Goal: Transaction & Acquisition: Purchase product/service

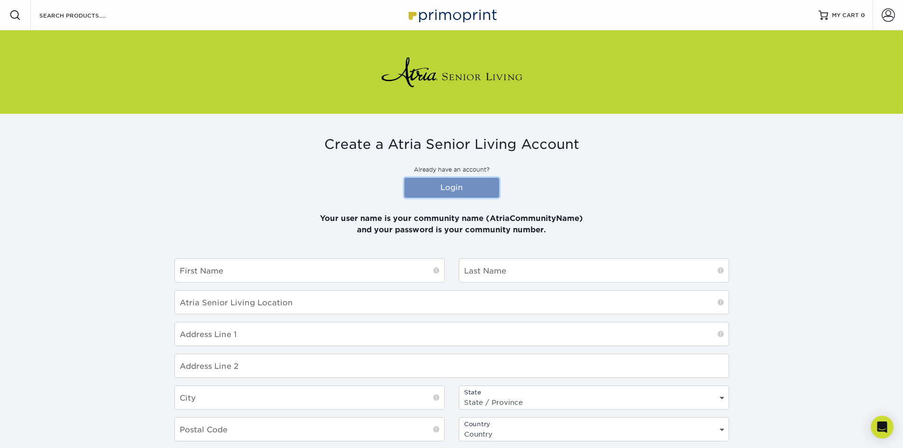
click at [459, 187] on link "Login" at bounding box center [451, 188] width 95 height 20
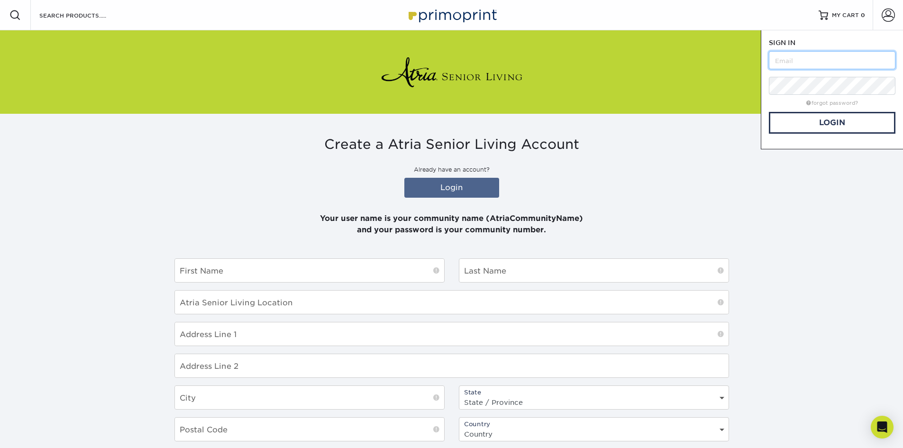
click at [813, 61] on input "text" at bounding box center [832, 60] width 127 height 18
type input "atrialongmont"
click at [803, 183] on section "Create a Atria Senior Living Account Already have an account? Login Your user n…" at bounding box center [451, 360] width 903 height 492
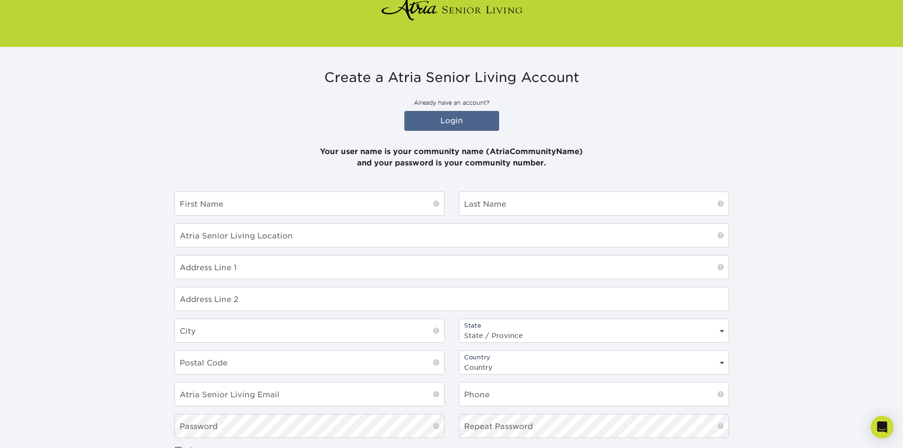
scroll to position [66, 0]
click at [458, 127] on link "Login" at bounding box center [451, 121] width 95 height 20
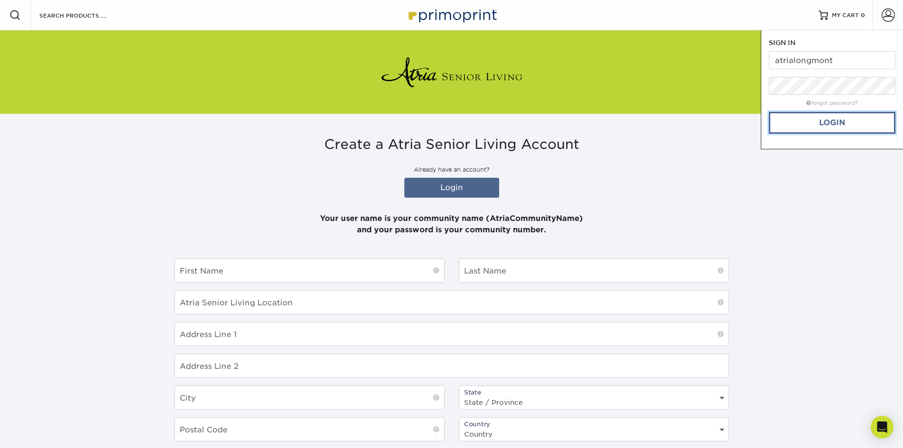
click at [823, 119] on link "Login" at bounding box center [832, 123] width 127 height 22
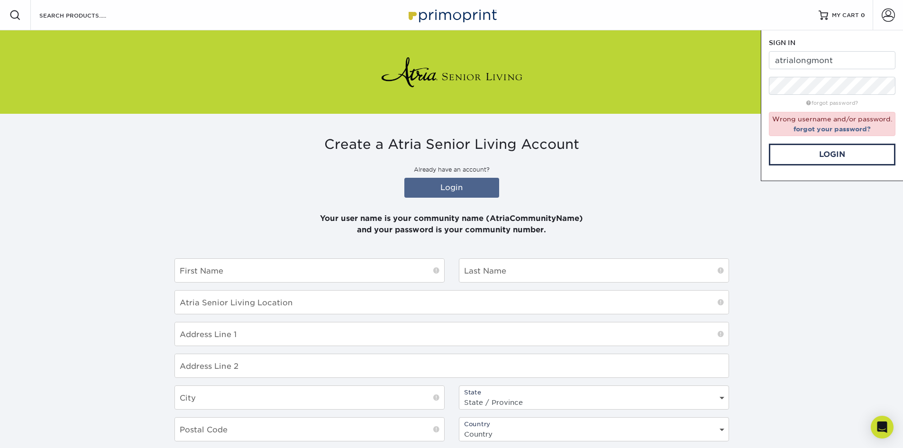
click at [750, 226] on section "Create a Atria Senior Living Account Already have an account? Login Your user n…" at bounding box center [451, 360] width 903 height 492
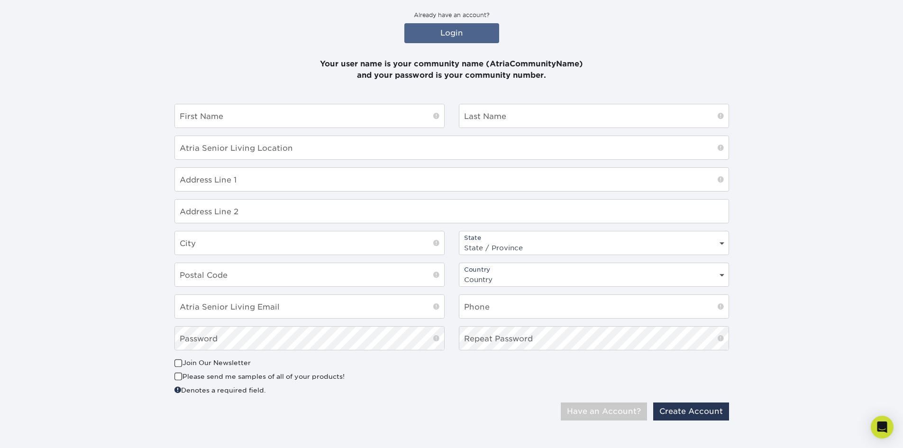
scroll to position [161, 0]
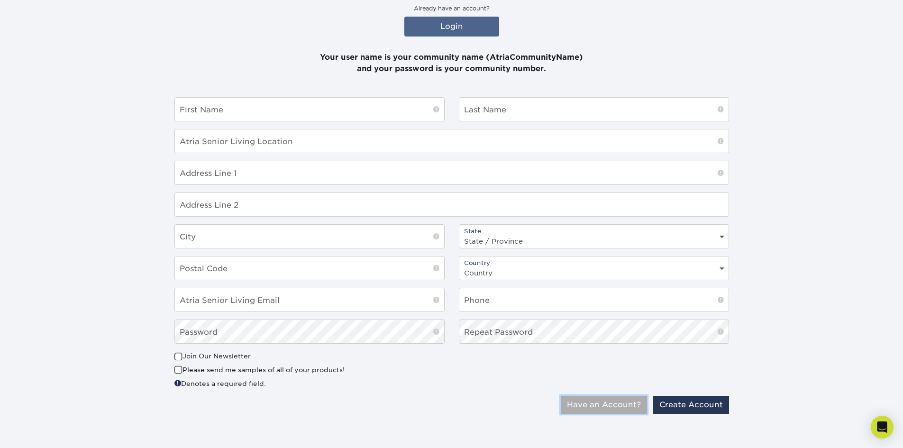
click at [612, 407] on button "Have an Account?" at bounding box center [604, 405] width 86 height 18
click at [441, 391] on div "This is a non-profit Join Our Newsletter Please send me samples of all of your …" at bounding box center [451, 373] width 569 height 45
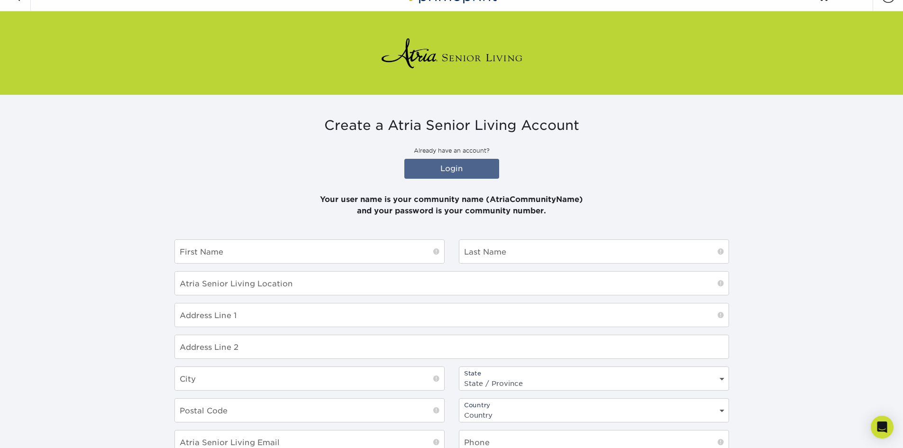
scroll to position [0, 0]
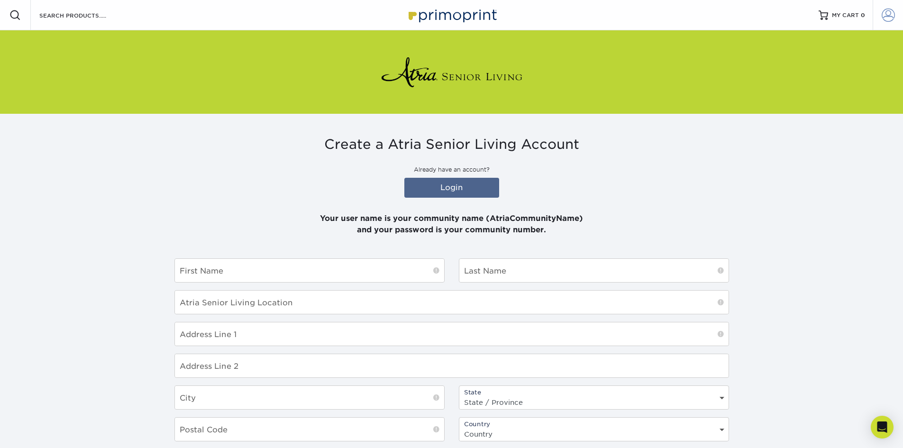
click at [885, 15] on span at bounding box center [887, 15] width 13 height 13
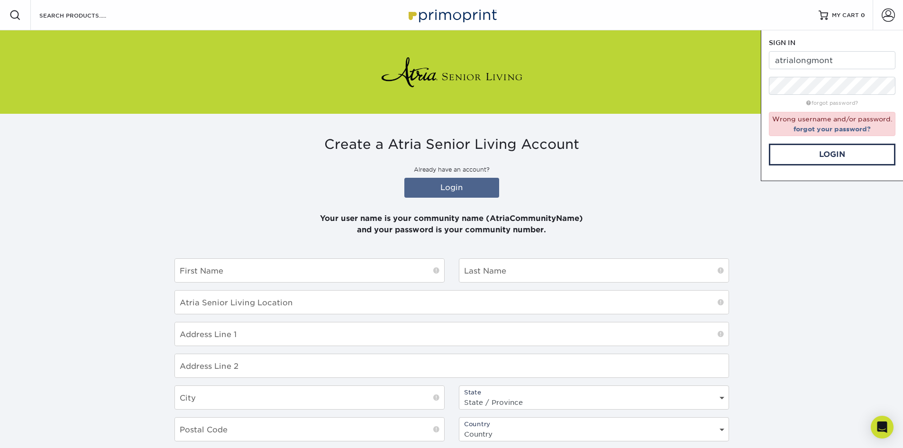
click at [711, 160] on div "Create a Atria Senior Living Account Already have an account? Login Your user n…" at bounding box center [451, 186] width 554 height 100
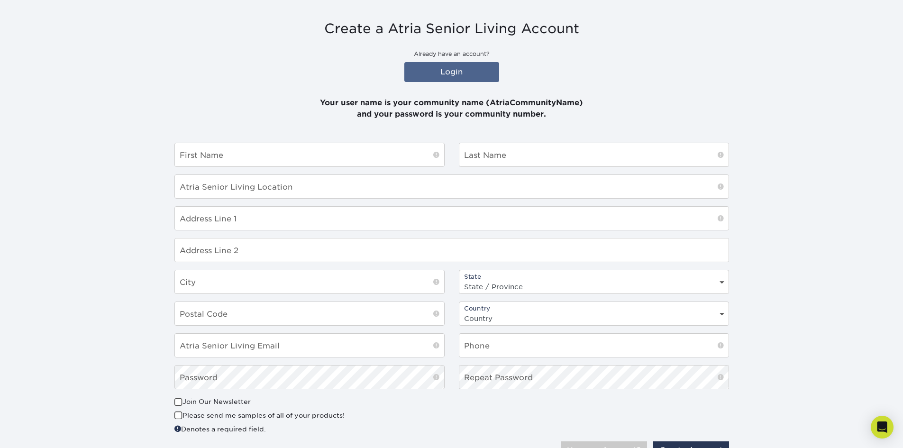
scroll to position [161, 0]
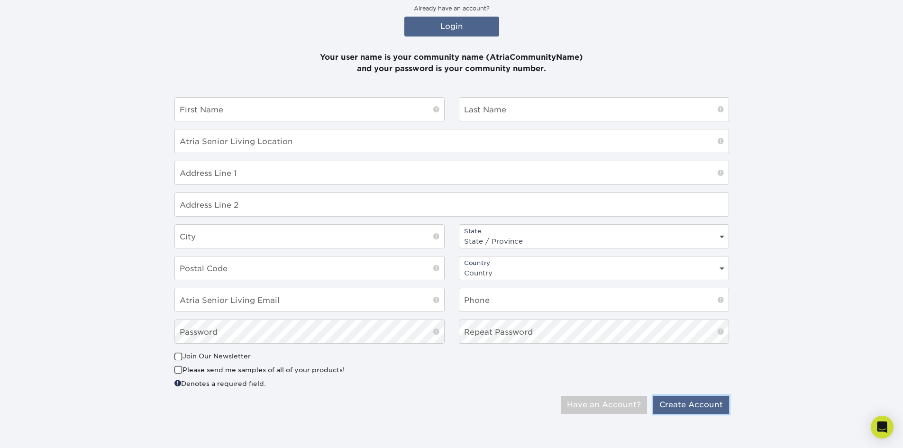
click at [695, 403] on button "Create Account" at bounding box center [691, 405] width 76 height 18
click at [322, 111] on input "text" at bounding box center [309, 109] width 269 height 23
click at [120, 206] on section "Create a Atria Senior Living Account Already have an account? Login Your user n…" at bounding box center [451, 199] width 903 height 492
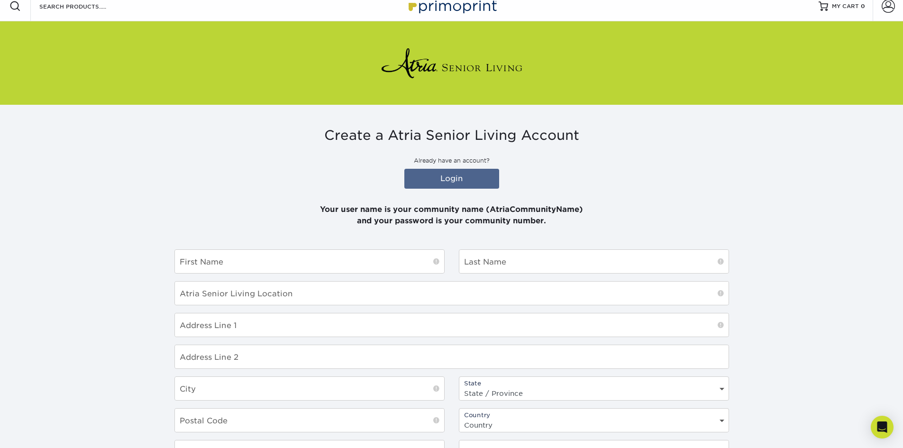
scroll to position [0, 0]
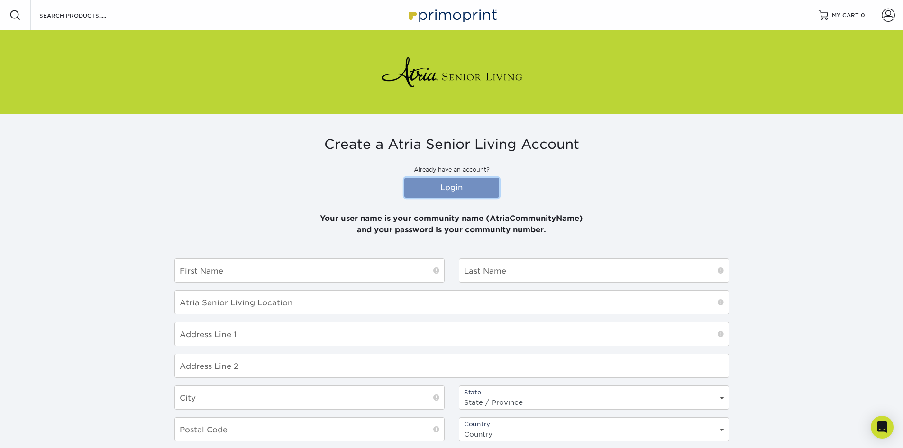
click at [466, 187] on link "Login" at bounding box center [451, 188] width 95 height 20
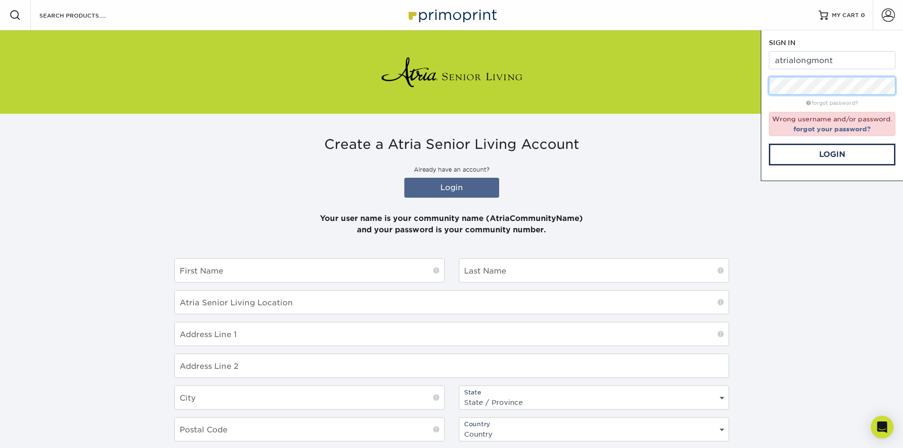
click at [694, 99] on div "Resources Menu Search Products Account SIGN IN CREATE AN ACCOUNT atrialongmont …" at bounding box center [451, 302] width 903 height 605
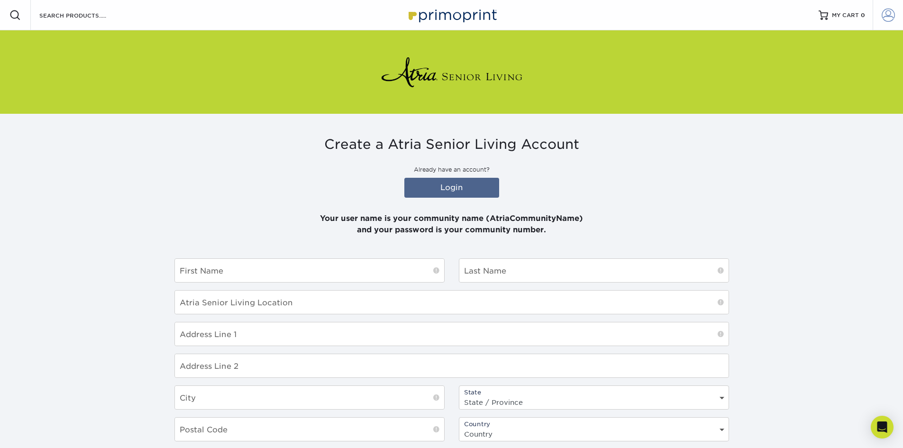
click at [885, 15] on span at bounding box center [887, 15] width 13 height 13
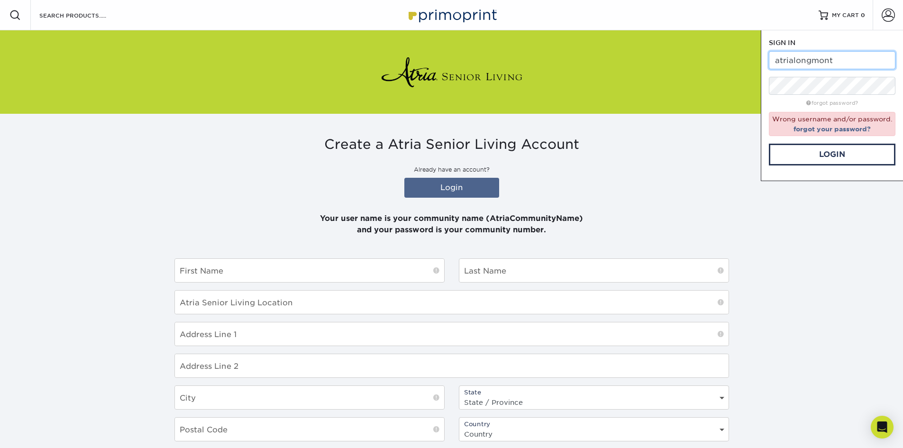
drag, startPoint x: 840, startPoint y: 59, endPoint x: 748, endPoint y: 65, distance: 92.2
click at [748, 65] on div "Resources Menu Search Products Account SIGN IN CREATE AN ACCOUNT atrialongmont …" at bounding box center [451, 302] width 903 height 605
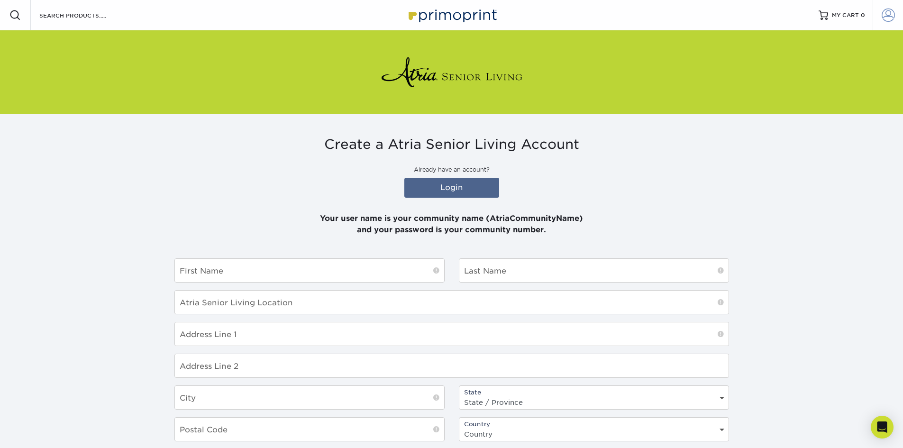
click at [882, 19] on span at bounding box center [887, 15] width 13 height 13
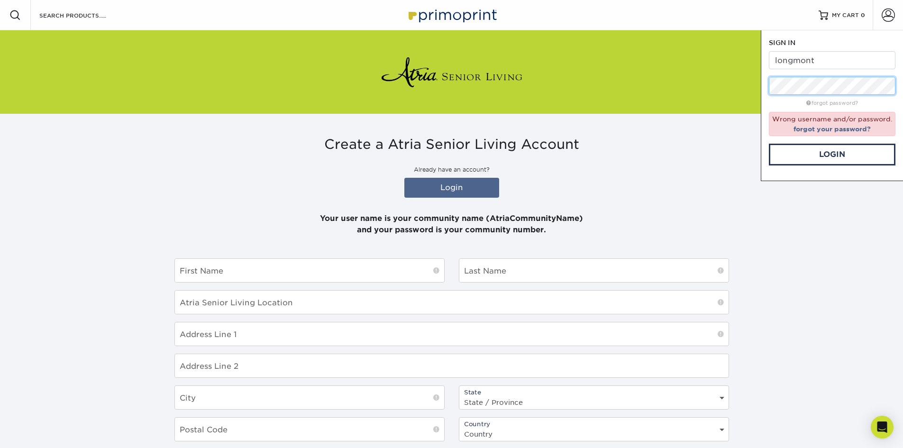
click at [724, 95] on div "Resources Menu Search Products Account SIGN IN CREATE AN ACCOUNT longmont forgo…" at bounding box center [451, 302] width 903 height 605
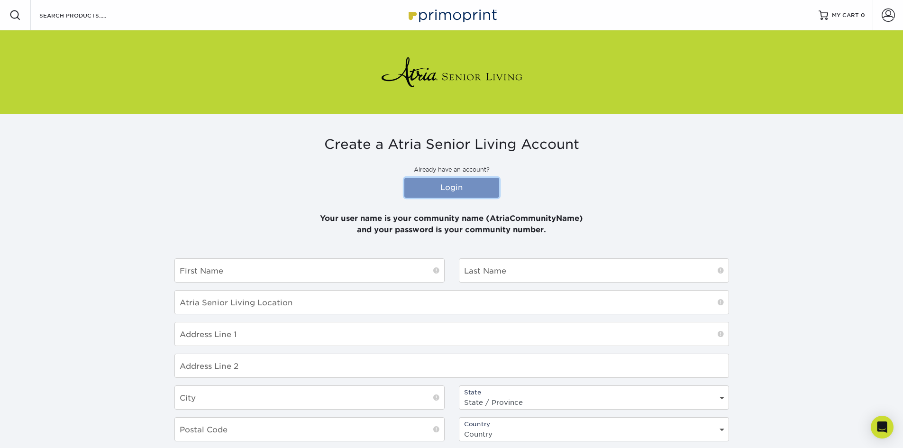
click at [475, 187] on link "Login" at bounding box center [451, 188] width 95 height 20
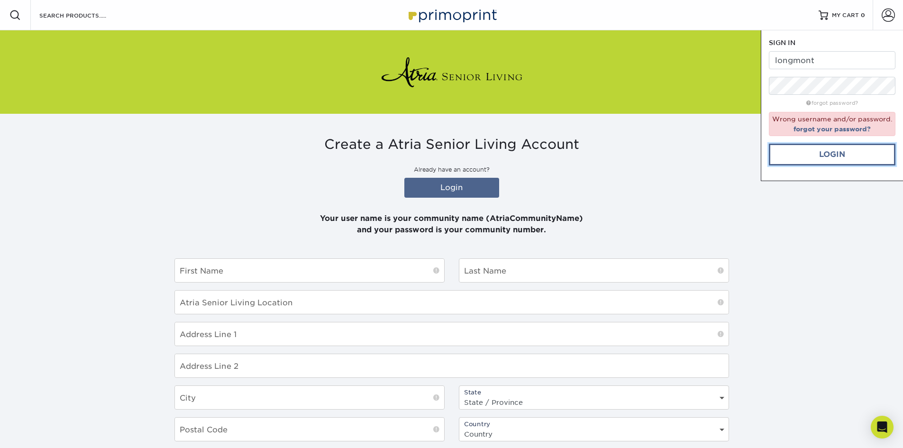
click at [849, 155] on link "Login" at bounding box center [832, 155] width 127 height 22
click at [774, 62] on input "longmont" at bounding box center [832, 60] width 127 height 18
type input "atrialongmont"
click at [834, 156] on link "Login" at bounding box center [832, 155] width 127 height 22
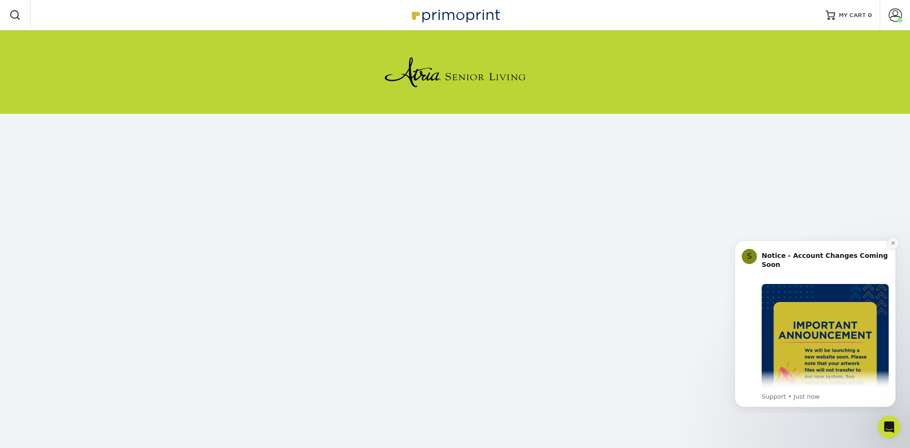
click at [893, 242] on icon "Dismiss notification" at bounding box center [892, 242] width 5 height 5
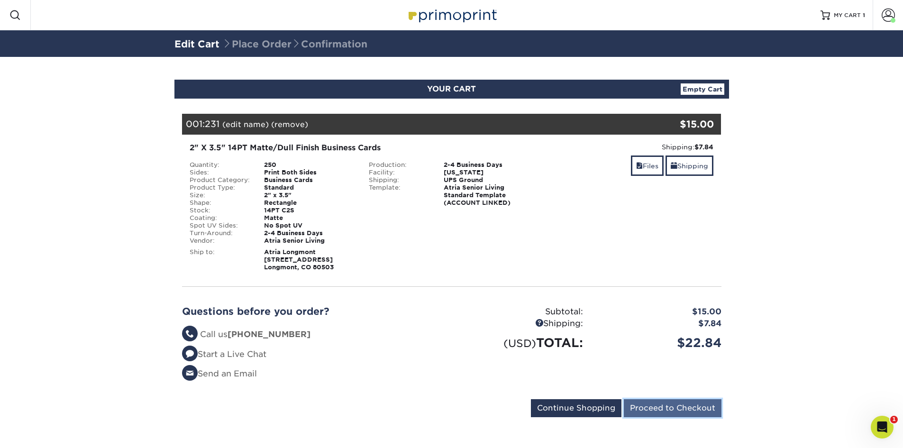
click at [665, 412] on input "Proceed to Checkout" at bounding box center [673, 408] width 98 height 18
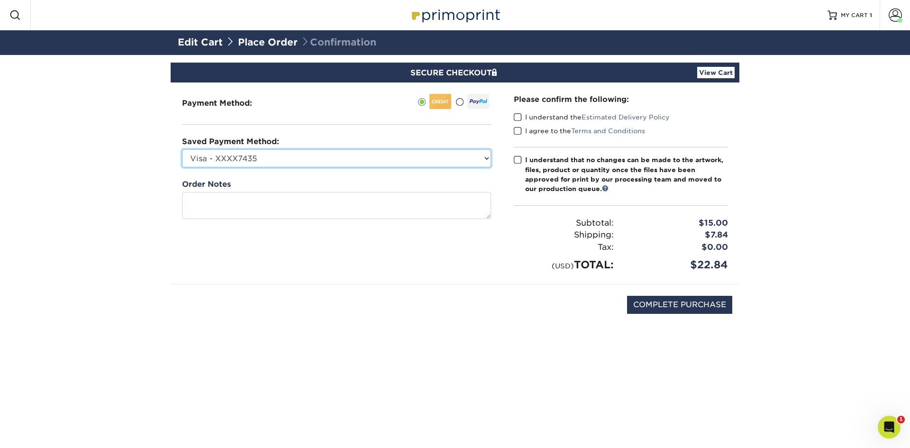
click at [297, 159] on select "Visa - XXXX7435 Visa - XXXX0188 Visa - XXXX5644 Visa - XXXX7435 Visa - XXXX7936…" at bounding box center [336, 158] width 309 height 18
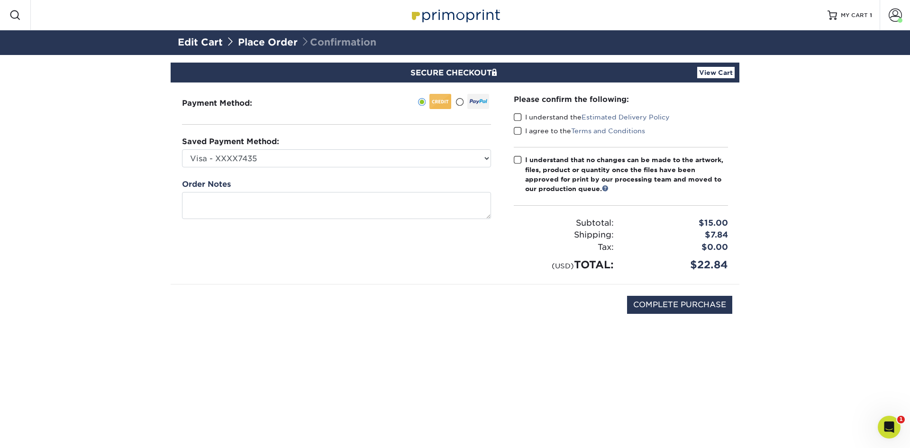
click at [122, 203] on section "SECURE CHECKOUT View Cart Payment Method: Saved Payment Method:" at bounding box center [455, 206] width 910 height 303
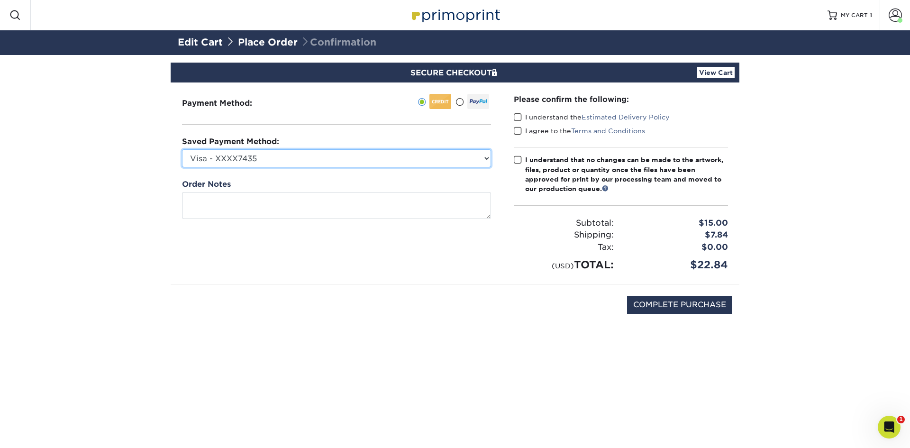
click at [417, 160] on select "Visa - XXXX7435 Visa - XXXX0188 Visa - XXXX5644 Visa - XXXX7435 Visa - XXXX7936…" at bounding box center [336, 158] width 309 height 18
click at [382, 157] on select "Visa - XXXX7435 Visa - XXXX0188 Visa - XXXX5644 Visa - XXXX7435 Visa - XXXX7936…" at bounding box center [336, 158] width 309 height 18
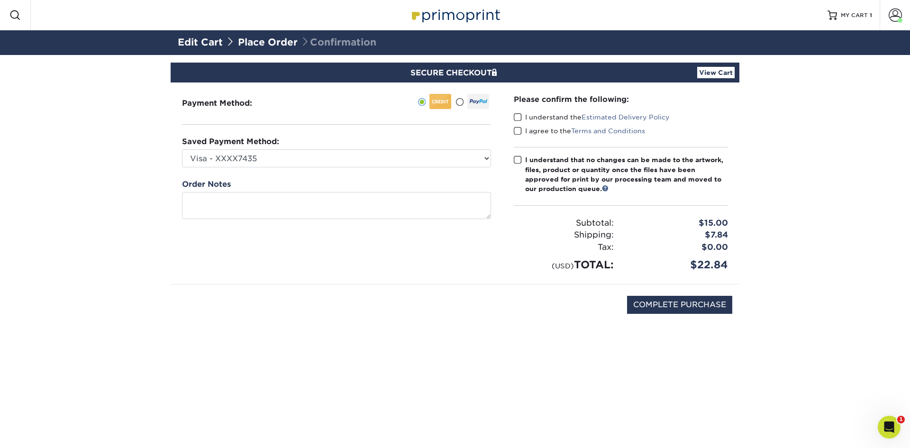
click at [118, 178] on section "SECURE CHECKOUT View Cart Payment Method: Saved Payment Method:" at bounding box center [455, 206] width 910 height 303
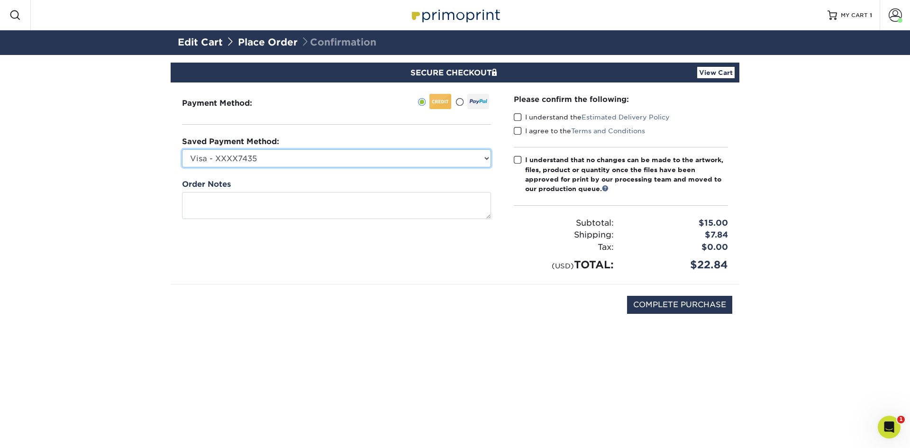
click at [364, 159] on select "Visa - XXXX7435 Visa - XXXX0188 Visa - XXXX5644 Visa - XXXX7435 Visa - XXXX7936…" at bounding box center [336, 158] width 309 height 18
click at [273, 156] on select "Visa - XXXX7435 Visa - XXXX0188 Visa - XXXX5644 Visa - XXXX7435 Visa - XXXX7936…" at bounding box center [336, 158] width 309 height 18
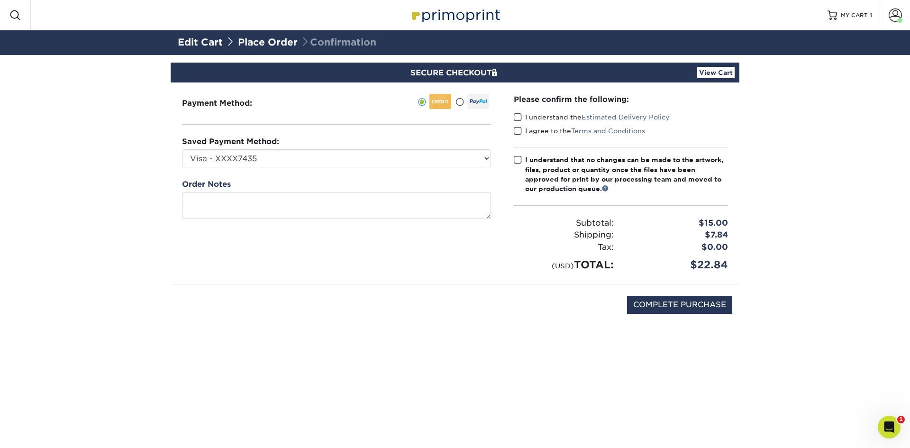
click at [518, 117] on span at bounding box center [518, 117] width 8 height 9
click at [0, 0] on input "I understand the Estimated Delivery Policy" at bounding box center [0, 0] width 0 height 0
click at [516, 132] on span at bounding box center [518, 131] width 8 height 9
click at [0, 0] on input "I agree to the Terms and Conditions" at bounding box center [0, 0] width 0 height 0
click at [517, 160] on span at bounding box center [518, 159] width 8 height 9
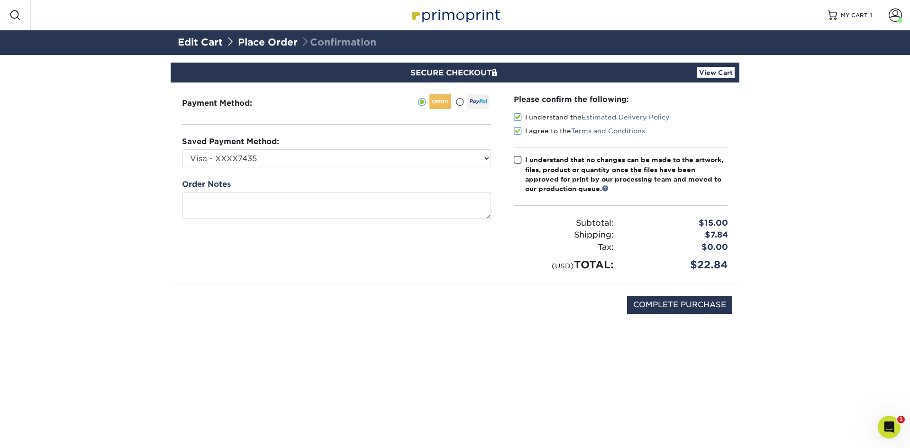
click at [0, 0] on input "I understand that no changes can be made to the artwork, files, product or quan…" at bounding box center [0, 0] width 0 height 0
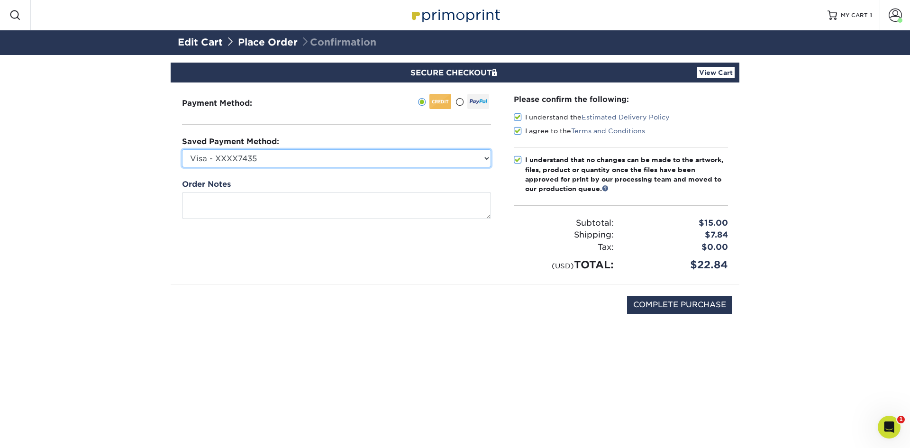
click at [416, 155] on select "Visa - XXXX7435 Visa - XXXX0188 Visa - XXXX5644 Visa - XXXX7435 Visa - XXXX7936…" at bounding box center [336, 158] width 309 height 18
select select
click at [182, 149] on select "Visa - XXXX7435 Visa - XXXX0188 Visa - XXXX5644 Visa - XXXX7435 Visa - XXXX7936…" at bounding box center [336, 158] width 309 height 18
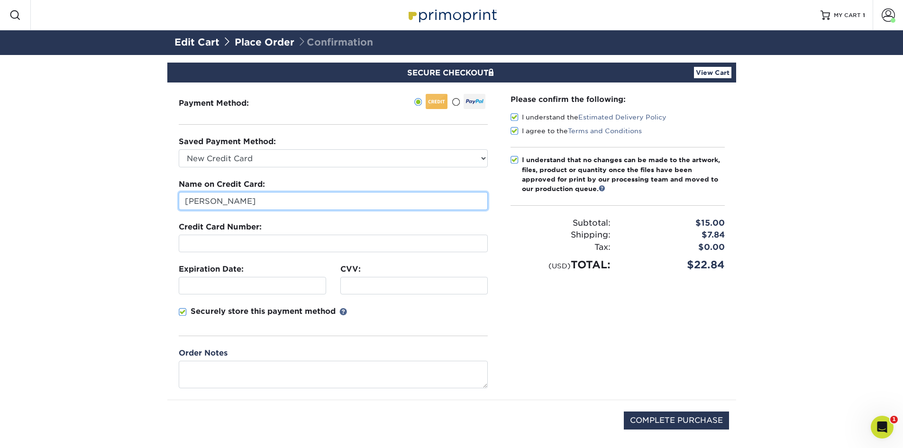
drag, startPoint x: 299, startPoint y: 206, endPoint x: 87, endPoint y: 218, distance: 212.7
click at [90, 218] on section "SECURE CHECKOUT View Cart Payment Method: Saved Payment Method:" at bounding box center [451, 264] width 903 height 418
type input "Catherine Colbert"
click at [407, 290] on iframe at bounding box center [413, 285] width 139 height 9
click at [140, 325] on section "SECURE CHECKOUT View Cart Payment Method: Saved Payment Method:" at bounding box center [451, 264] width 903 height 418
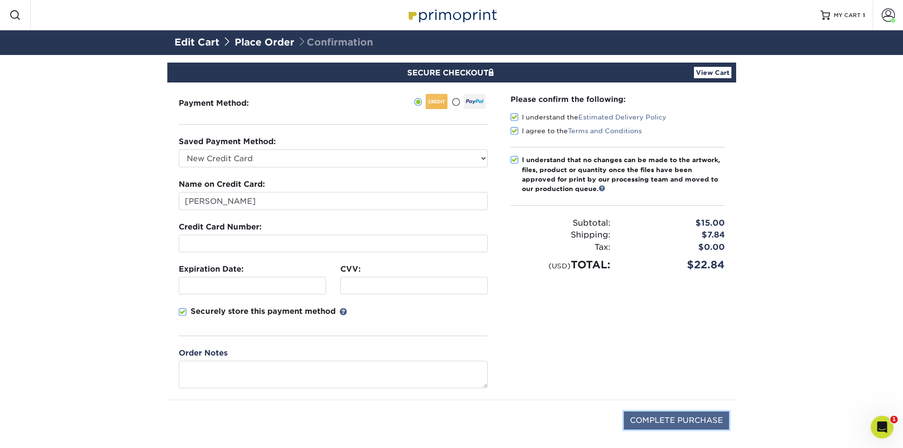
click at [681, 418] on input "COMPLETE PURCHASE" at bounding box center [676, 420] width 105 height 18
type input "PROCESSING, PLEASE WAIT..."
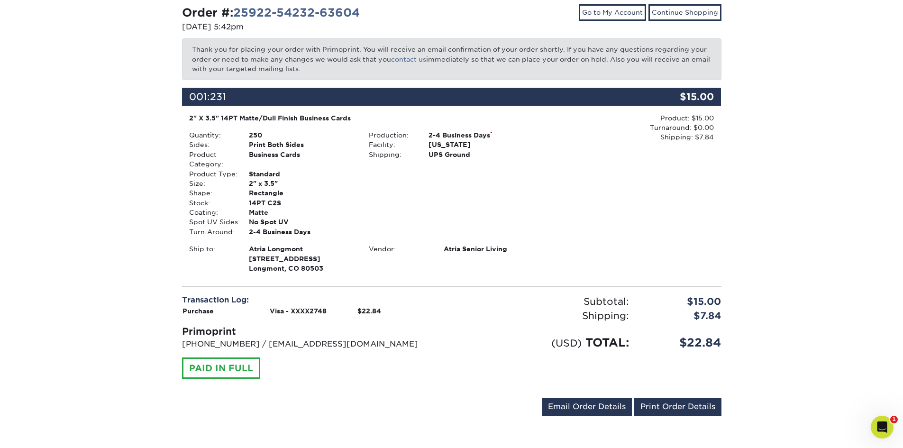
scroll to position [104, 0]
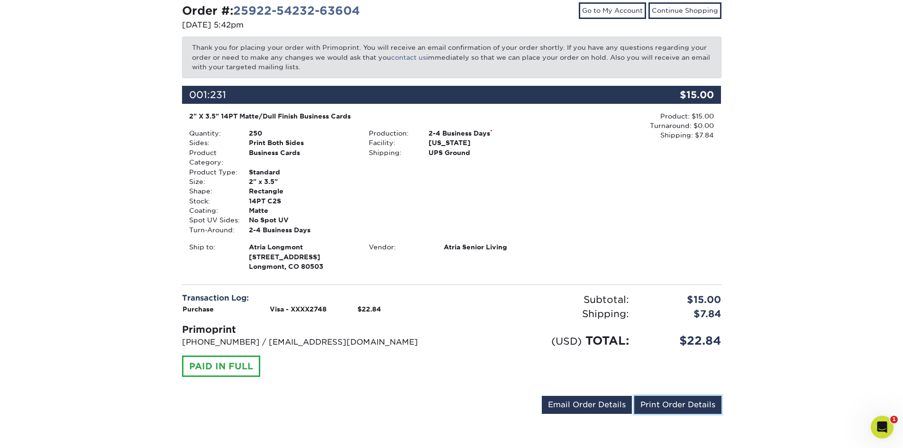
drag, startPoint x: 685, startPoint y: 406, endPoint x: 695, endPoint y: 384, distance: 24.0
click at [685, 406] on link "Print Order Details" at bounding box center [677, 405] width 87 height 18
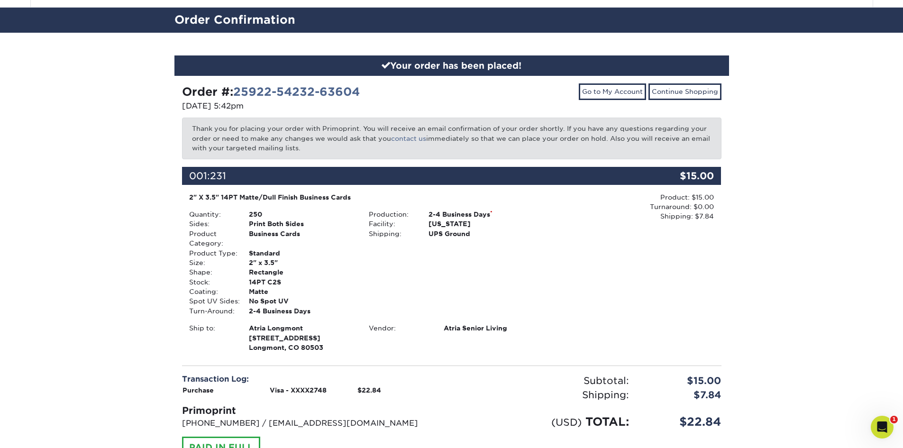
scroll to position [0, 0]
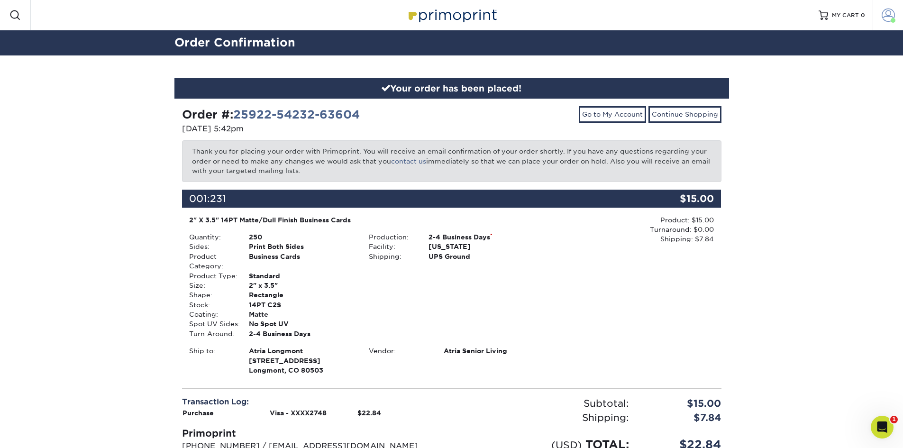
click at [888, 17] on span at bounding box center [887, 15] width 13 height 13
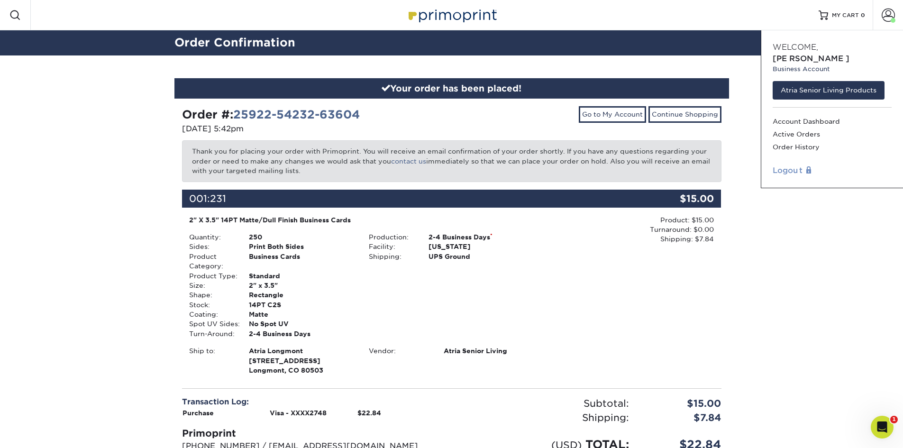
click at [783, 165] on link "Logout" at bounding box center [831, 170] width 119 height 11
